Goal: Information Seeking & Learning: Check status

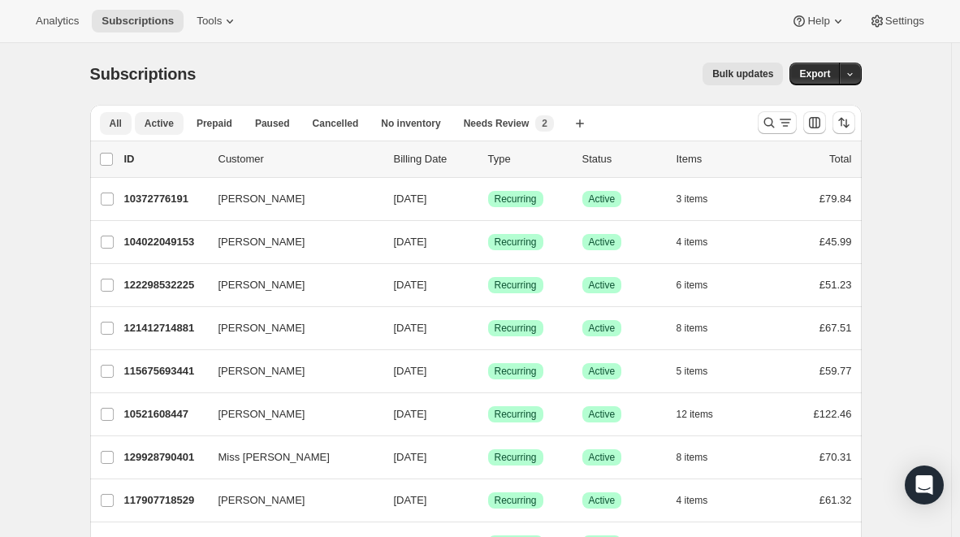
click at [168, 123] on span "Active" at bounding box center [159, 123] width 29 height 13
click at [127, 127] on button "All" at bounding box center [116, 123] width 32 height 23
click at [572, 123] on icon "button" at bounding box center [580, 123] width 16 height 16
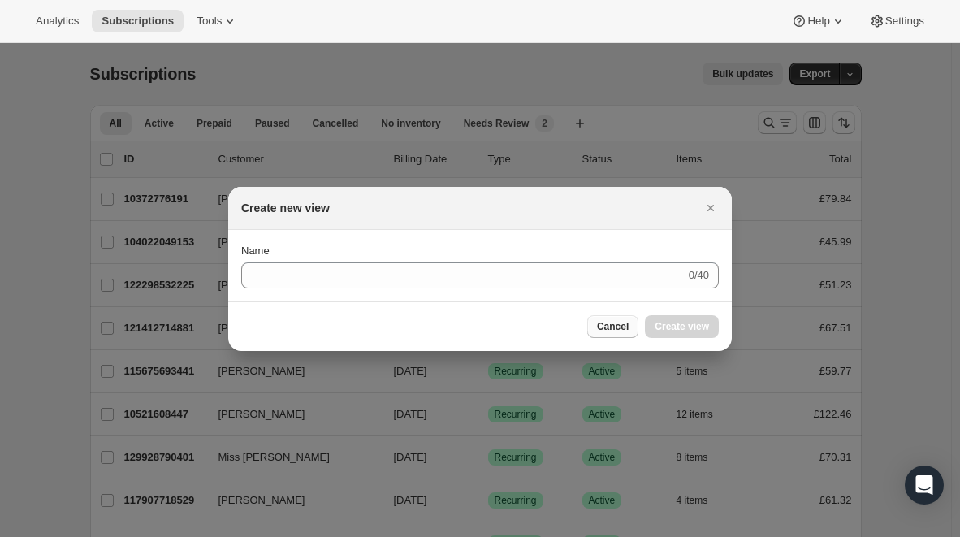
click at [608, 328] on span "Cancel" at bounding box center [613, 326] width 32 height 13
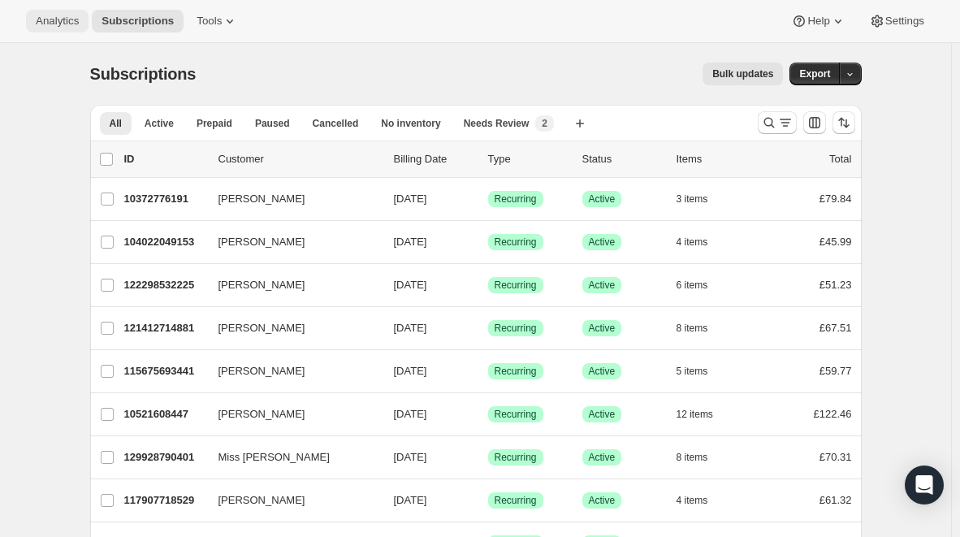
drag, startPoint x: 58, startPoint y: 18, endPoint x: 76, endPoint y: 15, distance: 18.2
click at [58, 18] on span "Analytics" at bounding box center [57, 21] width 43 height 13
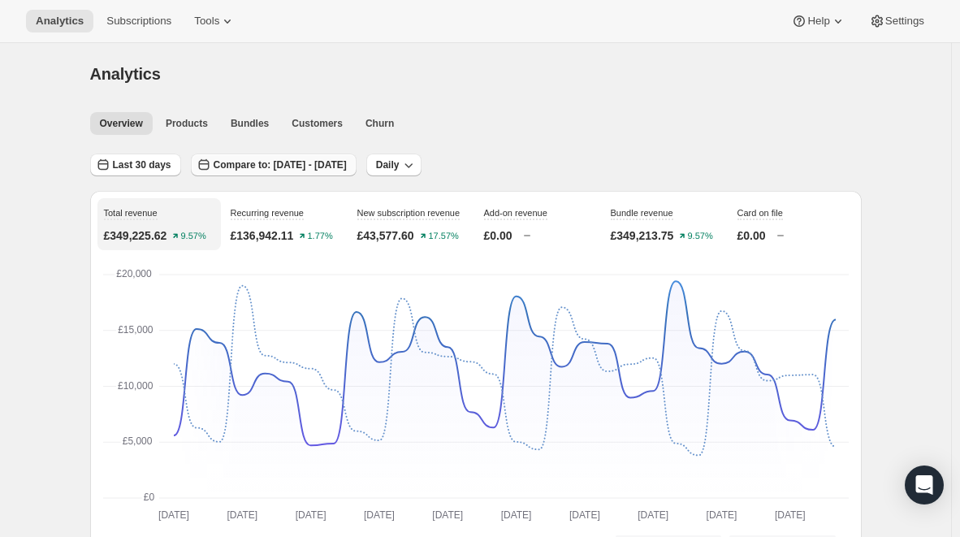
click at [256, 168] on span "Compare to: [DATE] - [DATE]" at bounding box center [280, 164] width 133 height 13
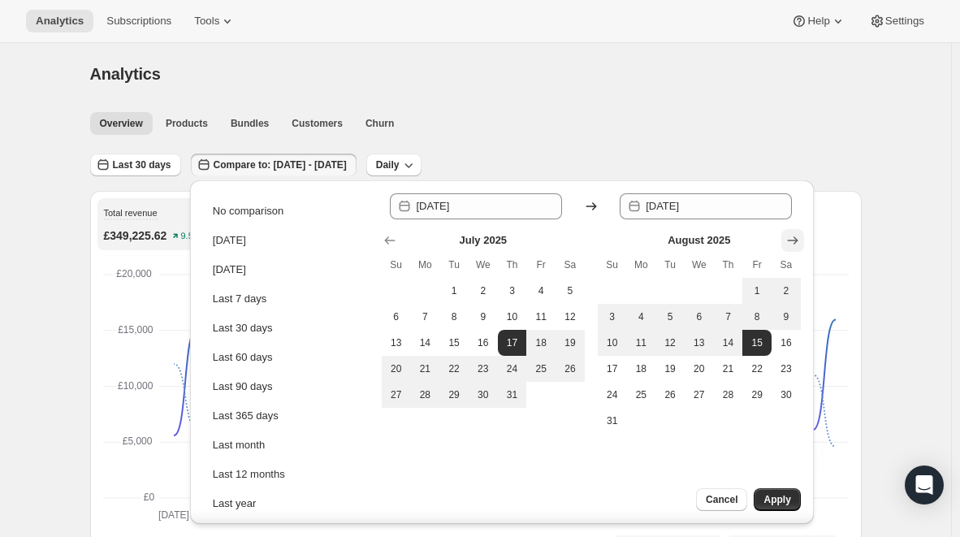
click at [794, 243] on icon "Show next month, September 2025" at bounding box center [792, 240] width 11 height 8
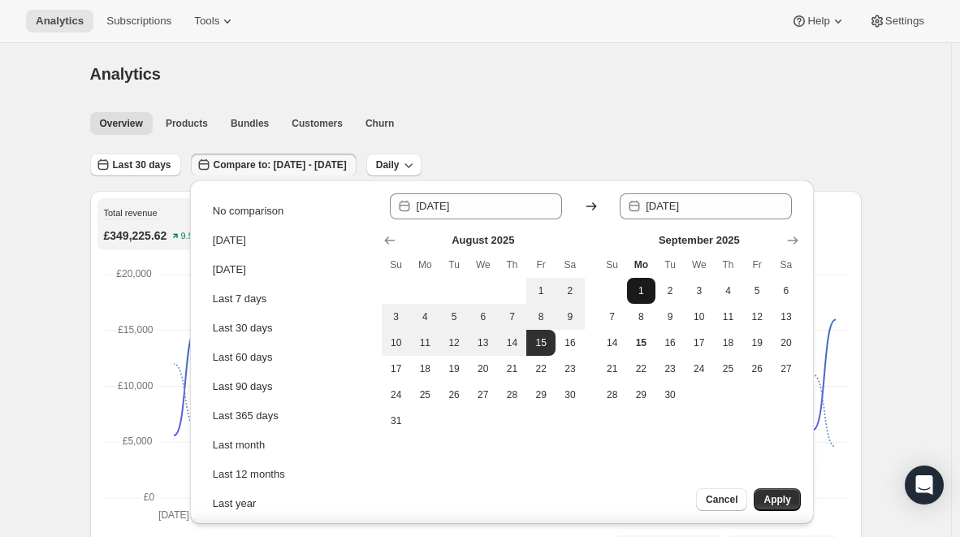
click at [643, 297] on button "1" at bounding box center [641, 291] width 29 height 26
type input "[DATE]"
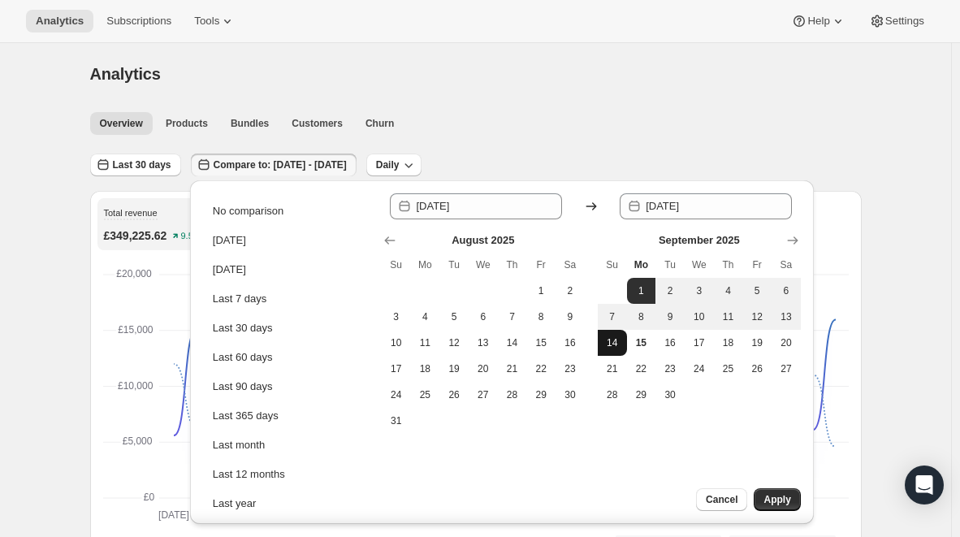
click at [621, 341] on button "14" at bounding box center [612, 343] width 29 height 26
type input "[DATE]"
click at [772, 498] on span "Apply" at bounding box center [776, 499] width 27 height 13
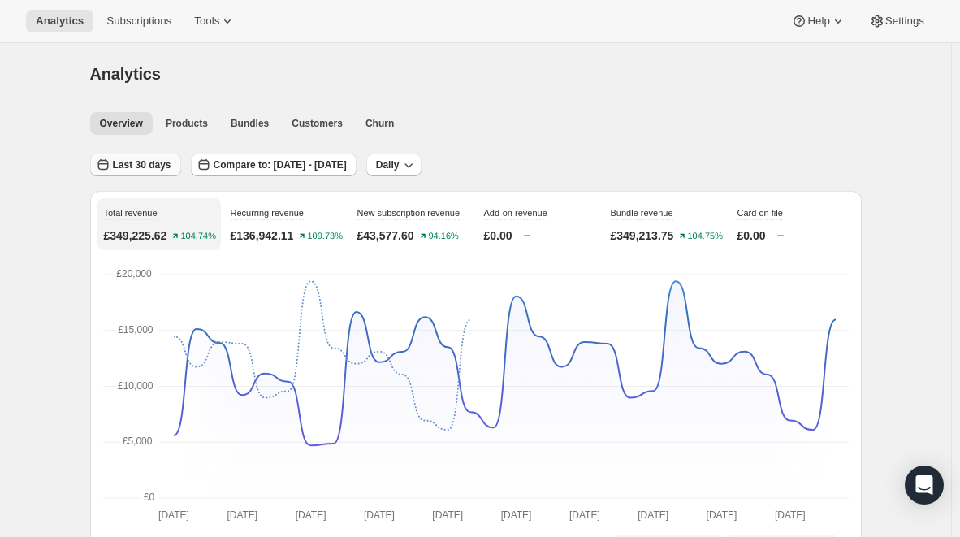
click at [164, 161] on span "Last 30 days" at bounding box center [142, 164] width 58 height 13
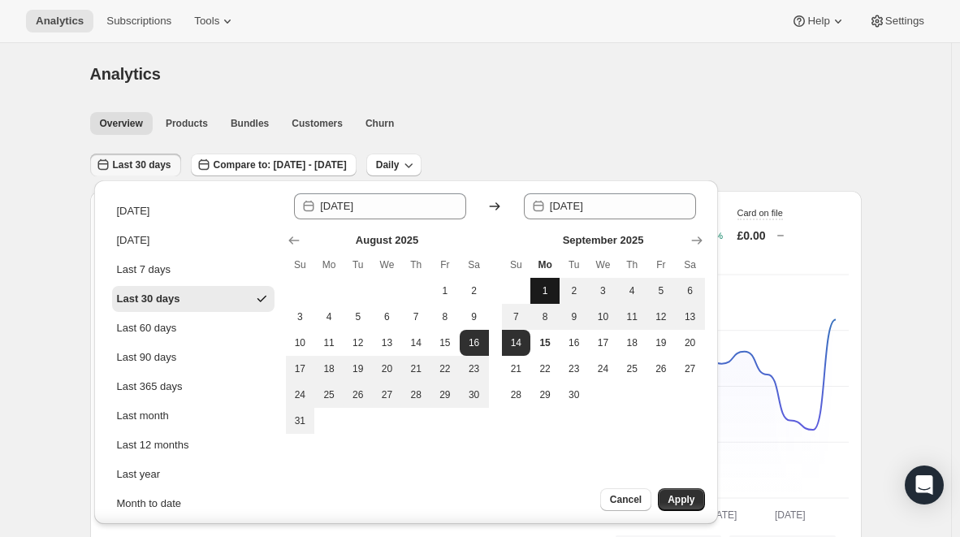
click at [542, 284] on span "1" at bounding box center [545, 290] width 16 height 13
type input "[DATE]"
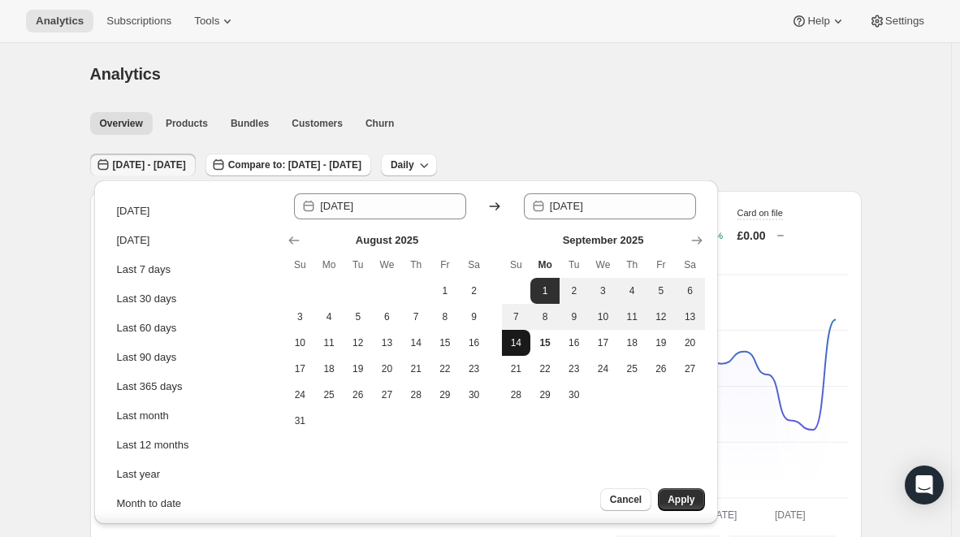
click at [520, 345] on span "14" at bounding box center [516, 342] width 16 height 13
type input "[DATE]"
click at [685, 499] on span "Apply" at bounding box center [680, 499] width 27 height 13
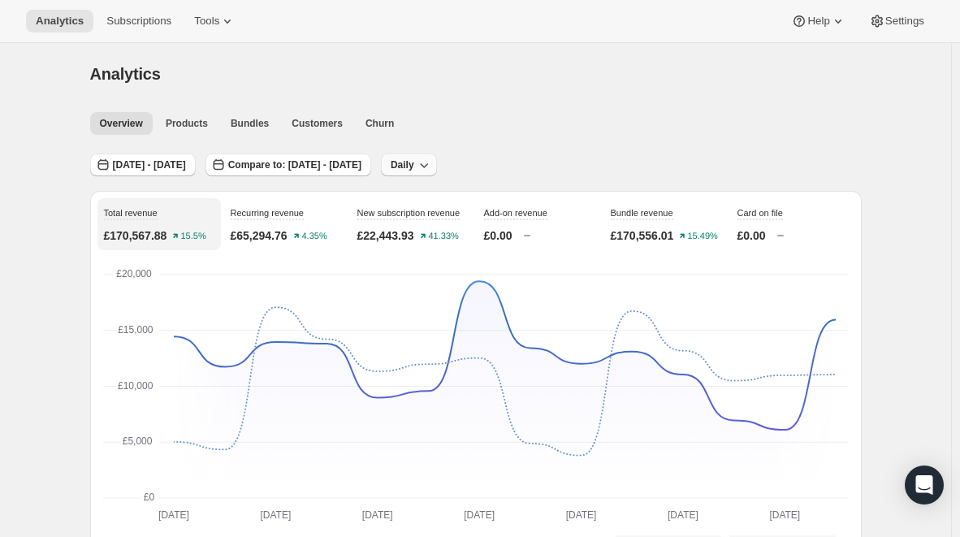
click at [414, 165] on span "Daily" at bounding box center [403, 164] width 24 height 13
click at [516, 248] on span "Monthly" at bounding box center [504, 254] width 37 height 12
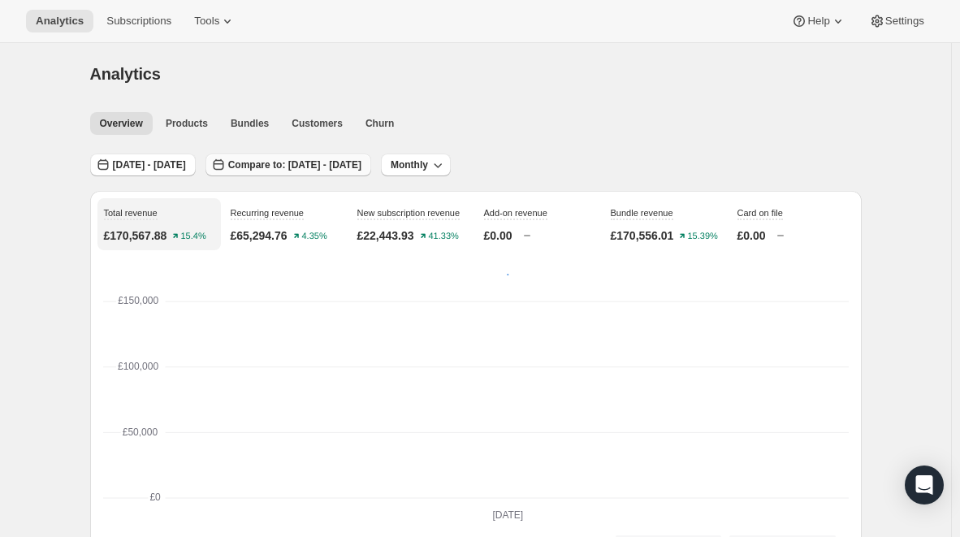
click at [361, 162] on span "Compare to: [DATE] - [DATE]" at bounding box center [294, 164] width 133 height 13
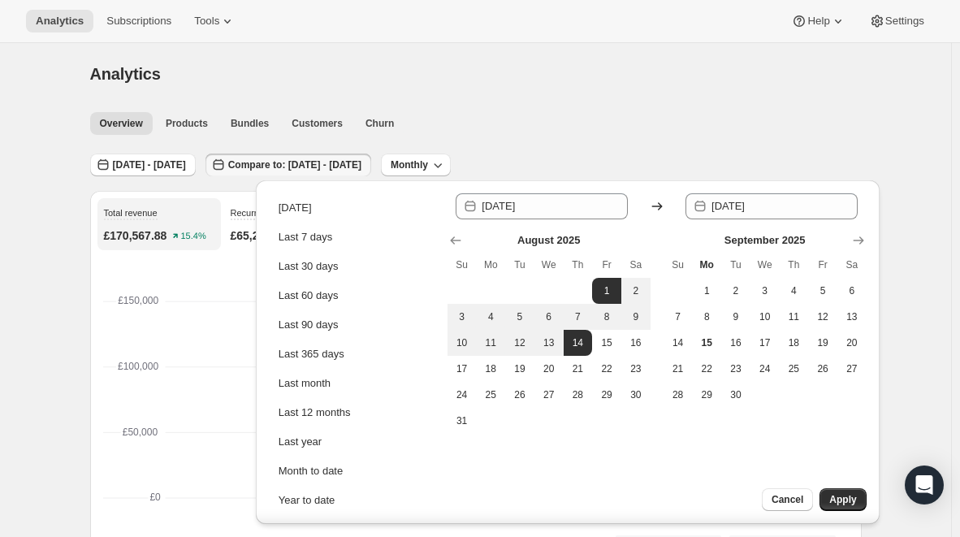
scroll to position [69, 0]
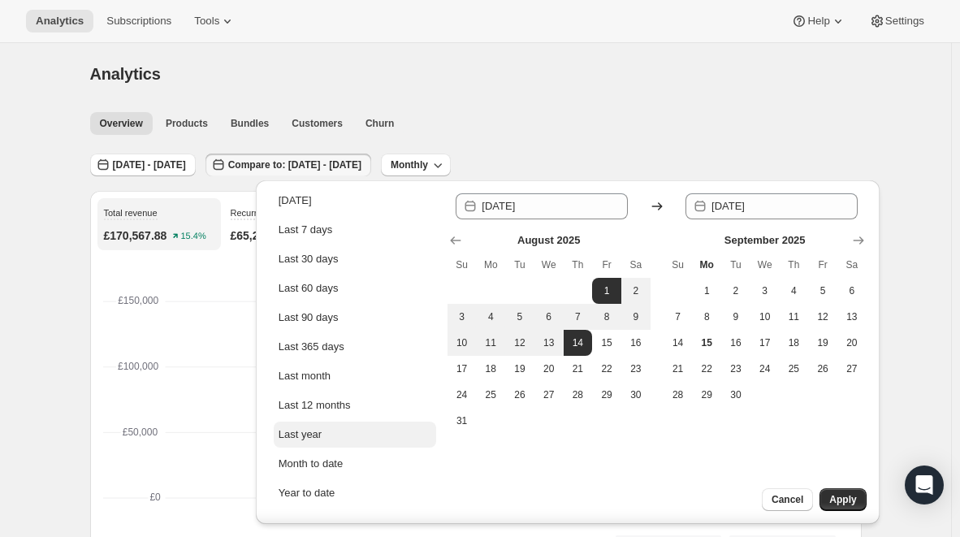
click at [350, 430] on button "Last year" at bounding box center [355, 434] width 162 height 26
type input "[DATE]"
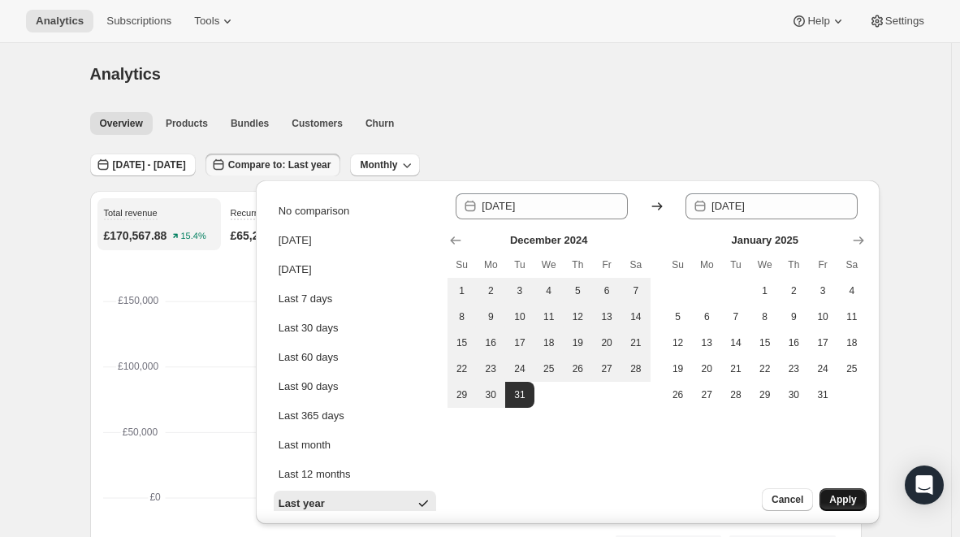
click at [838, 497] on span "Apply" at bounding box center [842, 499] width 27 height 13
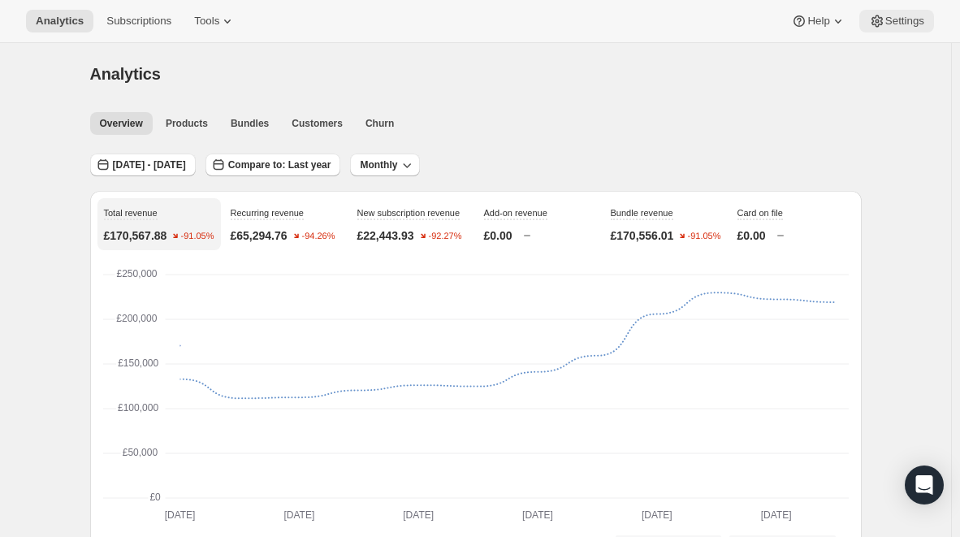
click at [910, 11] on button "Settings" at bounding box center [896, 21] width 75 height 23
